Goal: Task Accomplishment & Management: Manage account settings

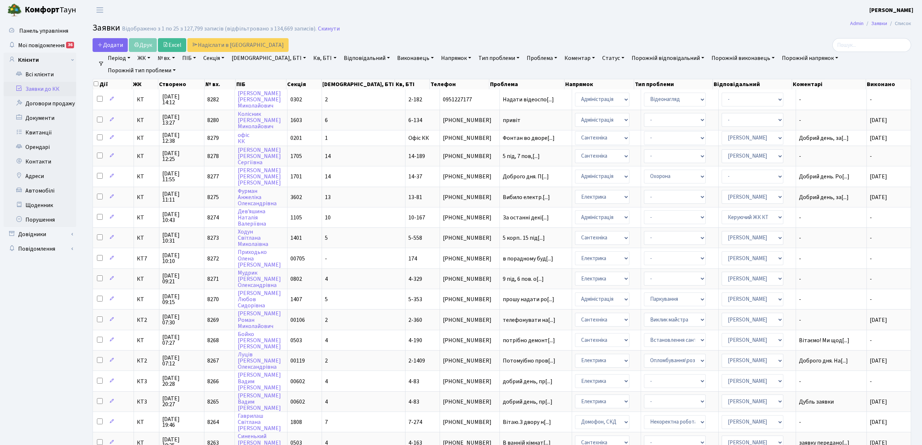
select select "25"
click at [364, 155] on td "14" at bounding box center [363, 156] width 83 height 20
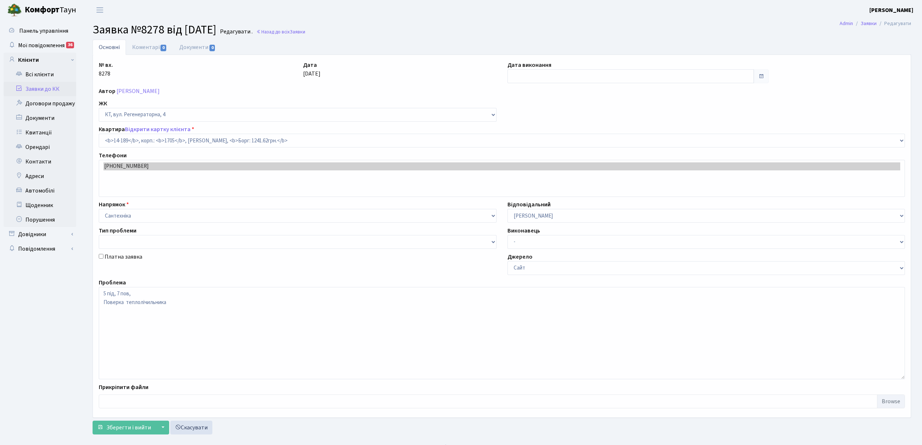
select select "7566"
type input "[DATE]"
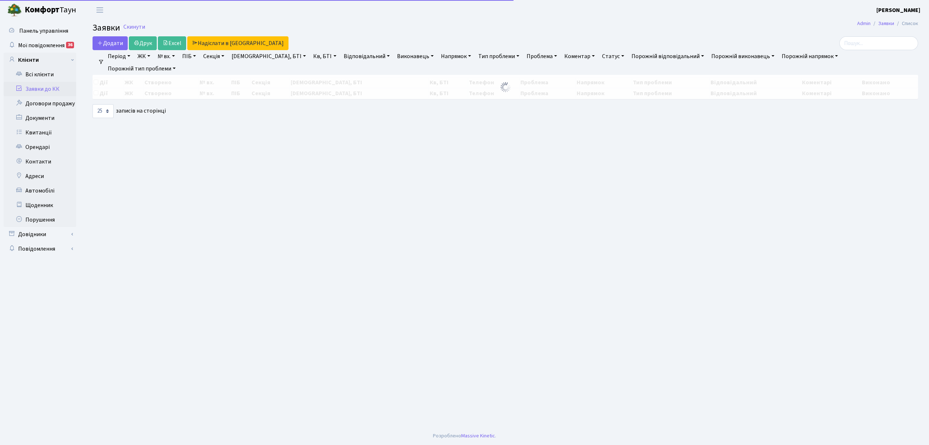
select select "25"
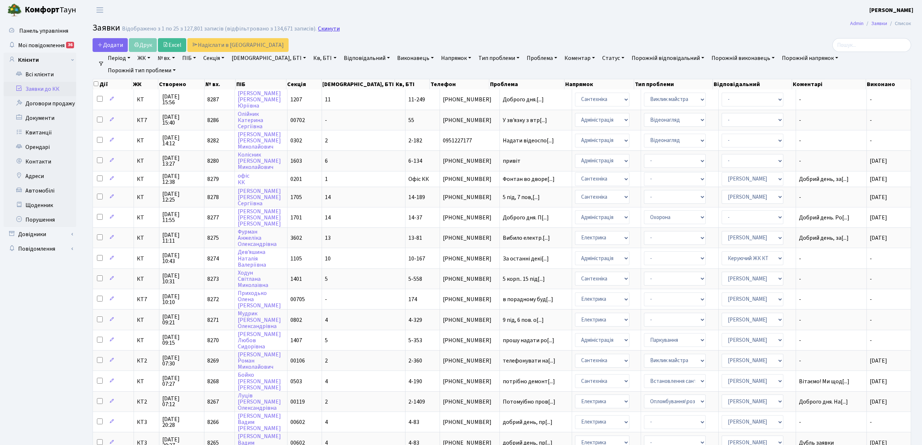
click at [327, 31] on link "Скинути" at bounding box center [329, 28] width 22 height 7
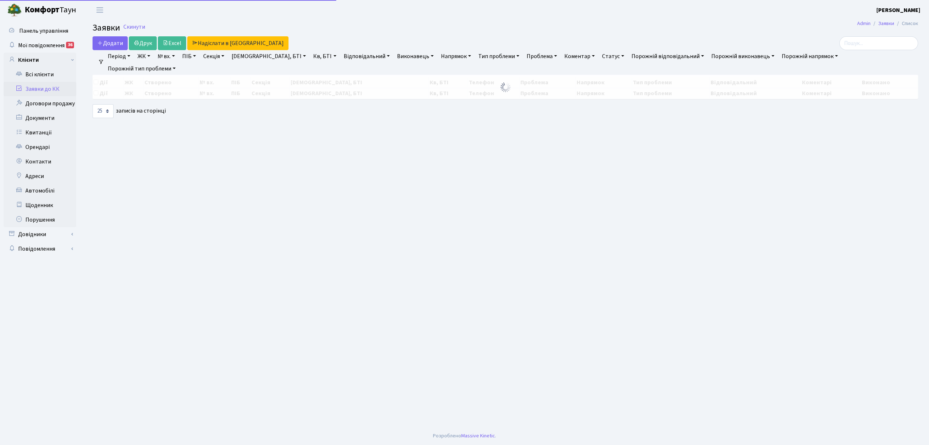
select select "25"
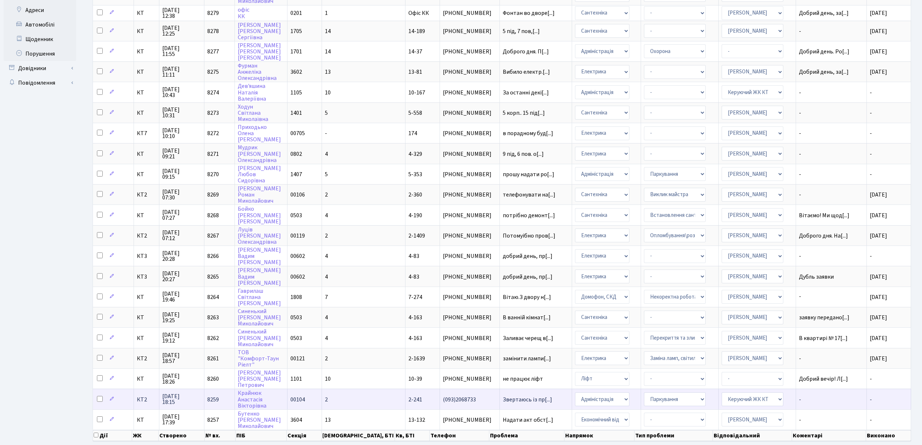
scroll to position [177, 0]
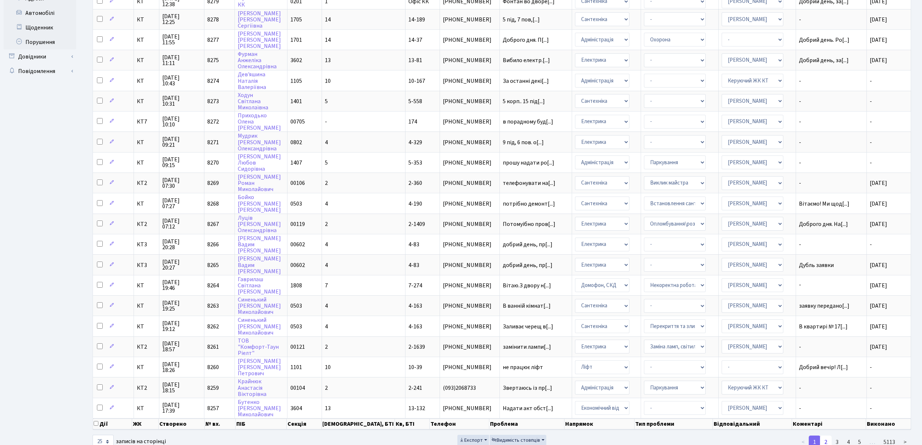
click at [828, 435] on link "2" at bounding box center [826, 441] width 12 height 13
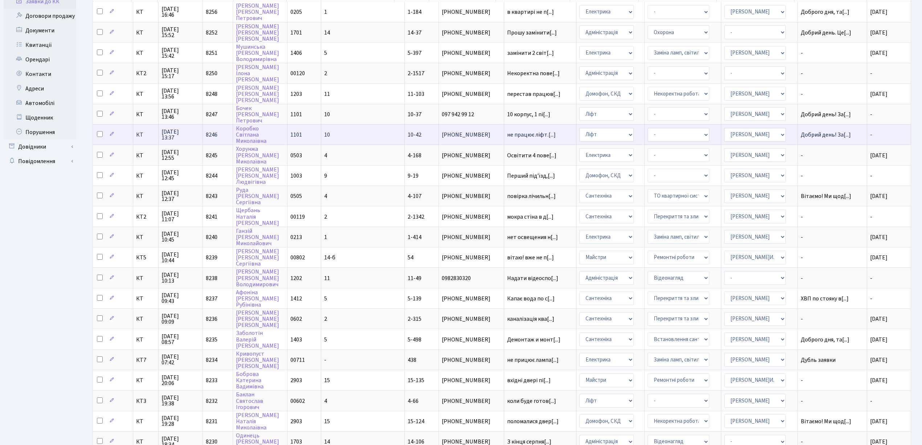
scroll to position [0, 0]
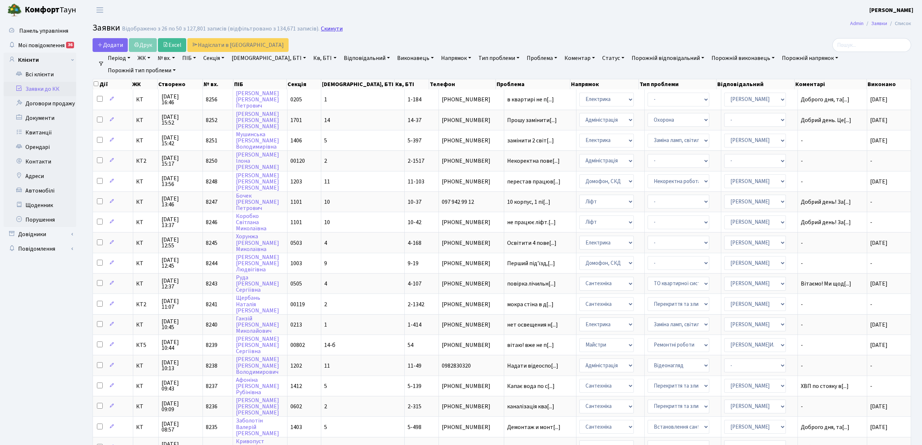
click at [330, 28] on link "Скинути" at bounding box center [332, 28] width 22 height 7
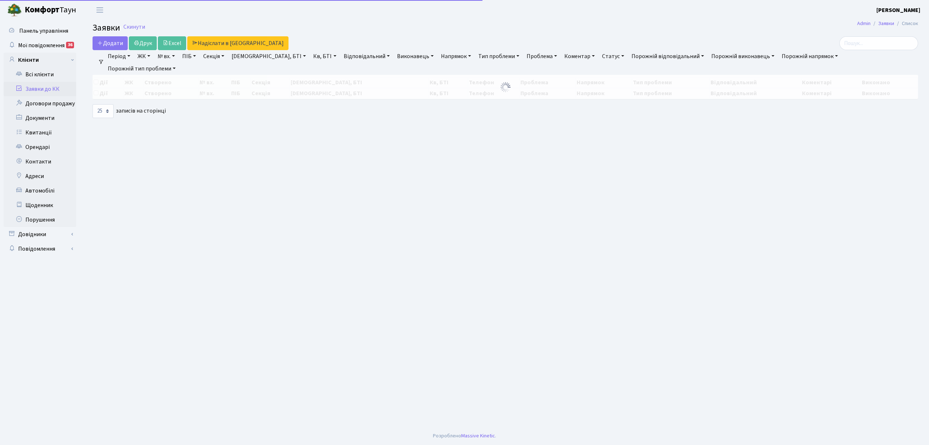
select select "25"
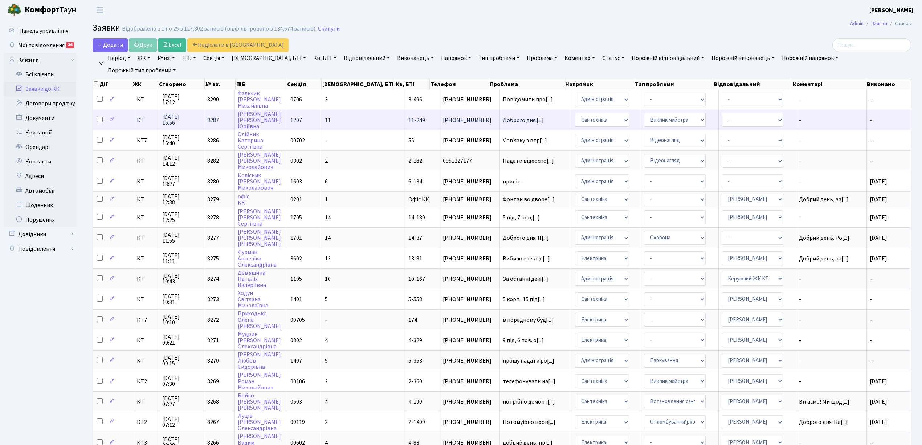
click at [358, 118] on td "11" at bounding box center [363, 120] width 83 height 20
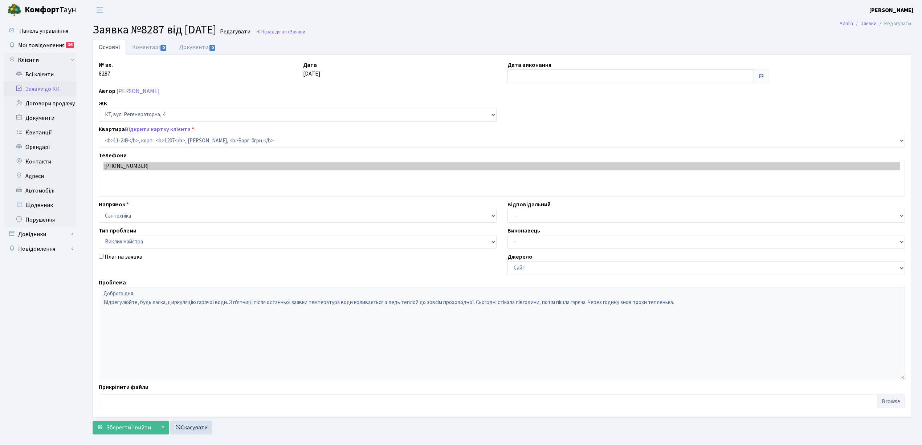
select select "6933"
select select "29"
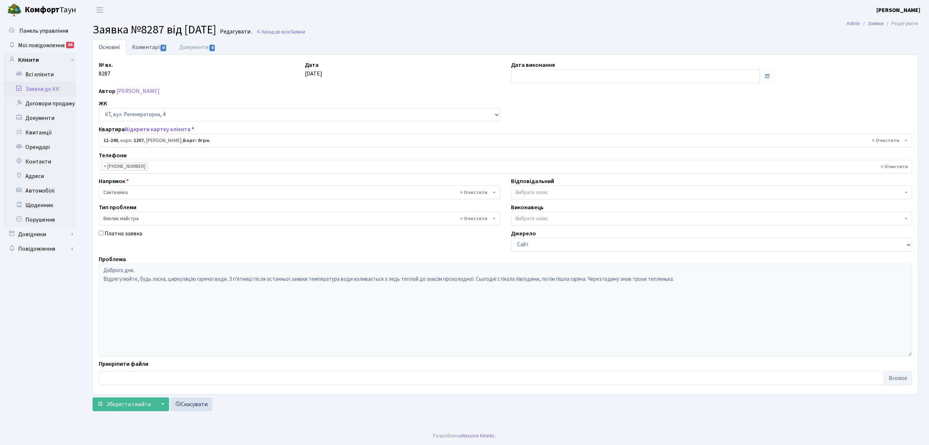
click at [145, 48] on link "Коментарі 0" at bounding box center [149, 47] width 47 height 15
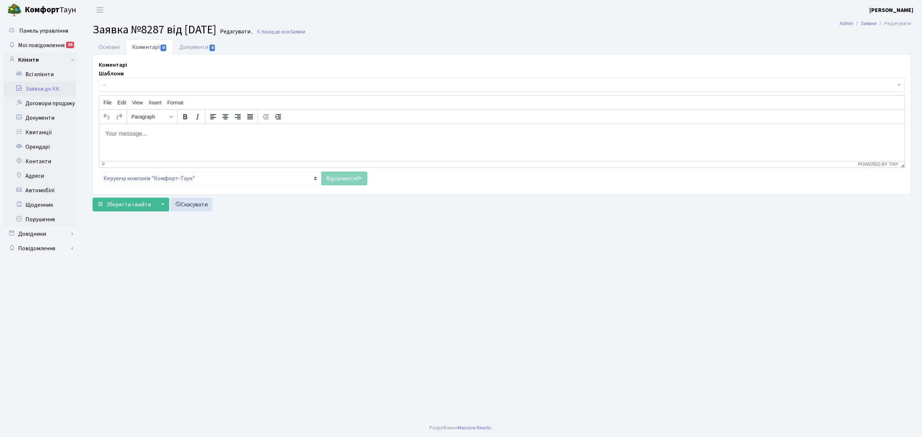
click at [114, 91] on span "-" at bounding box center [502, 85] width 806 height 14
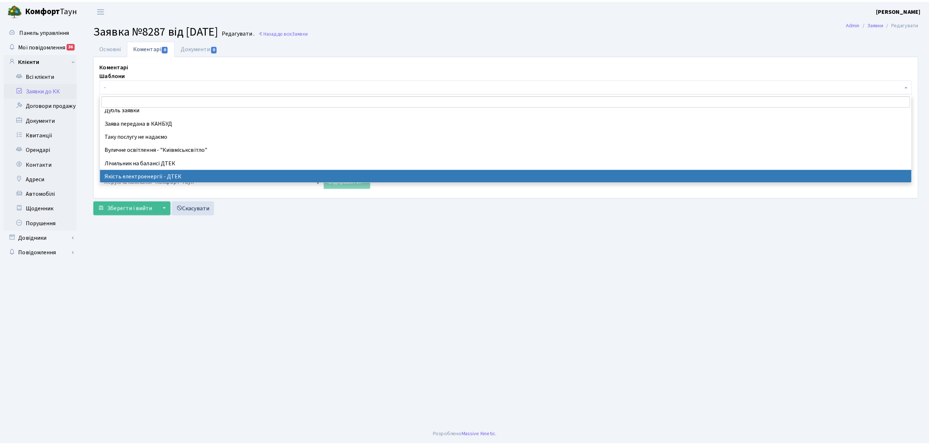
scroll to position [48, 0]
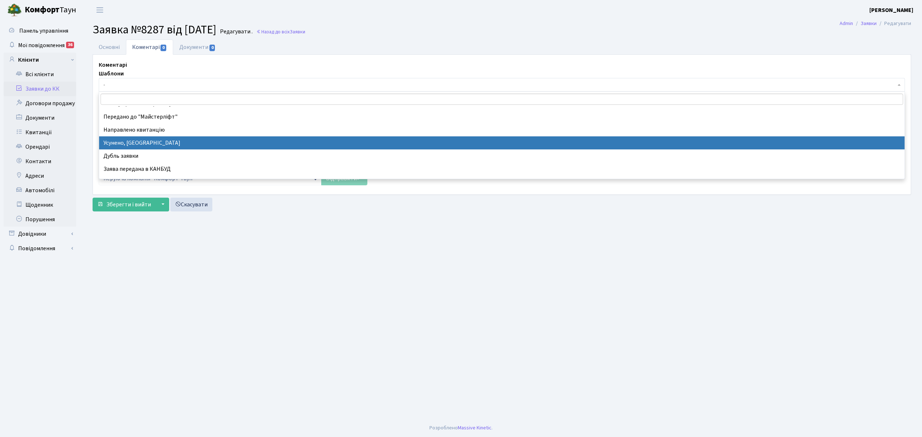
select select "15"
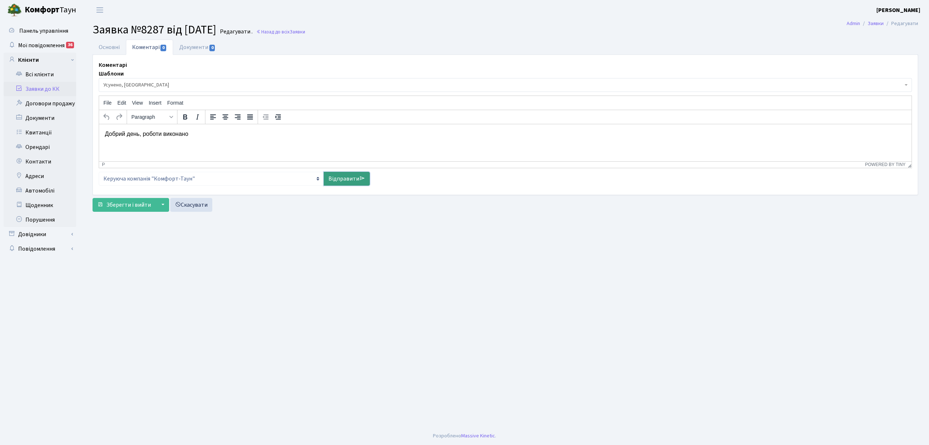
click at [350, 183] on link "Відправити" at bounding box center [347, 179] width 46 height 14
select select
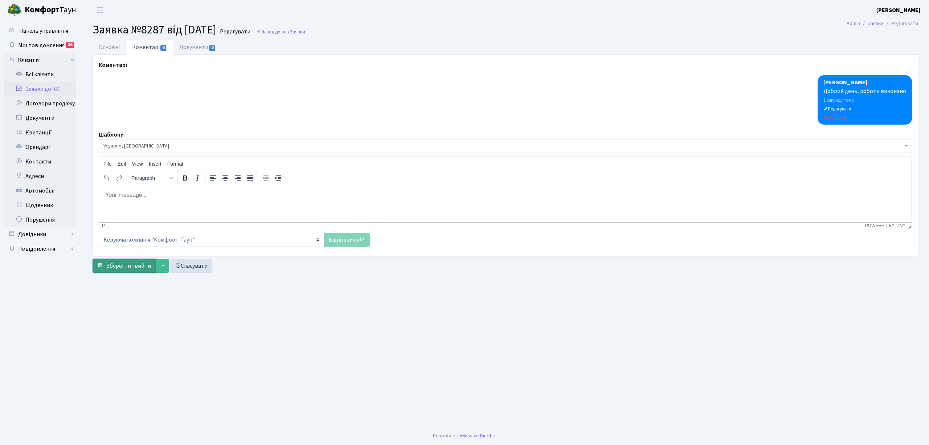
click at [132, 266] on span "Зберегти і вийти" at bounding box center [128, 266] width 45 height 8
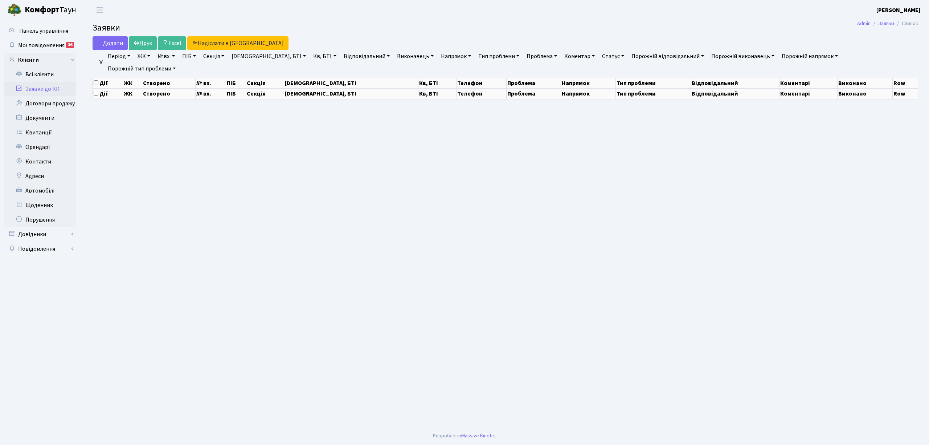
select select "25"
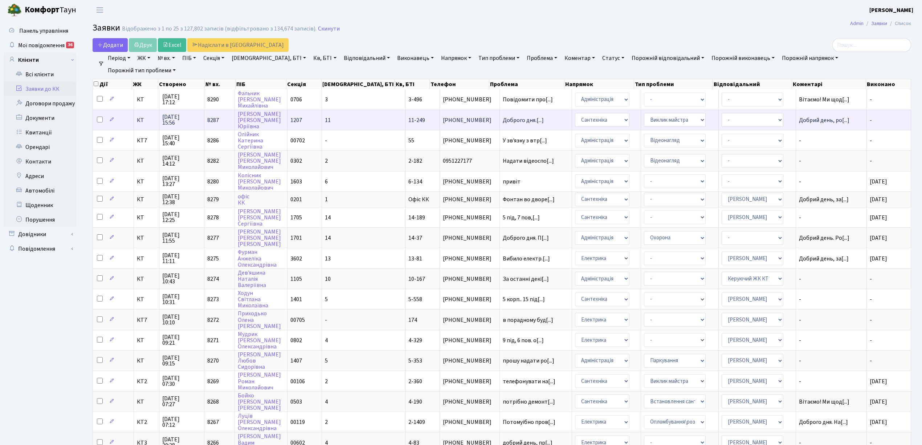
click at [356, 119] on td "11" at bounding box center [363, 120] width 83 height 20
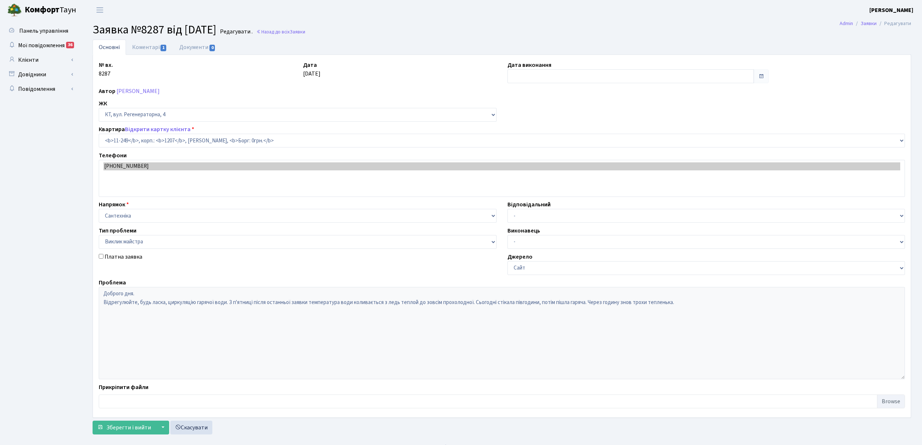
select select "6933"
select select "29"
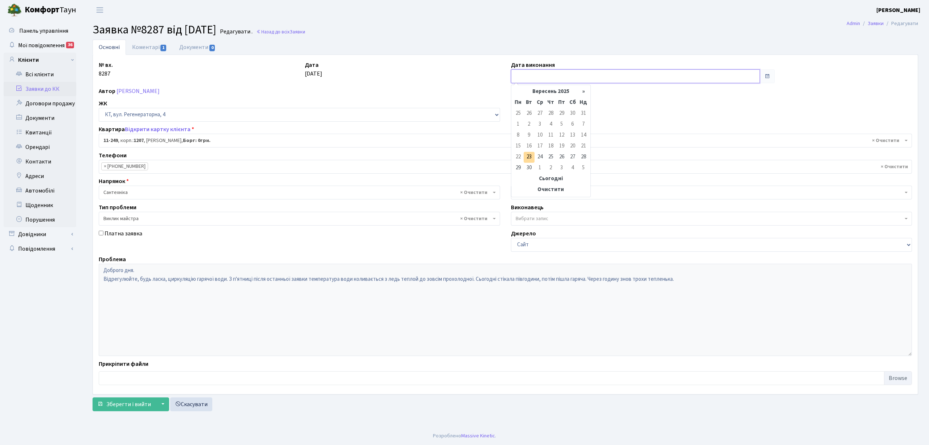
click at [532, 76] on input "text" at bounding box center [635, 76] width 249 height 14
click at [531, 158] on td "23" at bounding box center [529, 157] width 11 height 11
type input "[DATE]"
click at [121, 404] on span "Зберегти і вийти" at bounding box center [128, 404] width 45 height 8
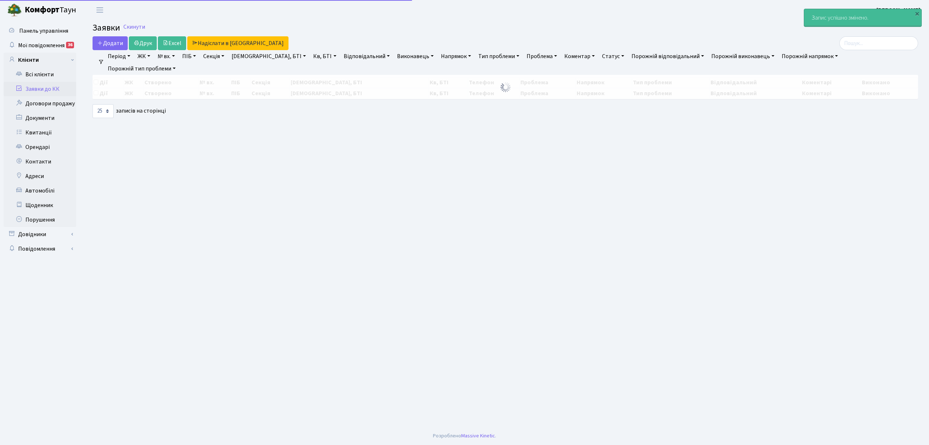
select select "25"
